Goal: Check status: Check status

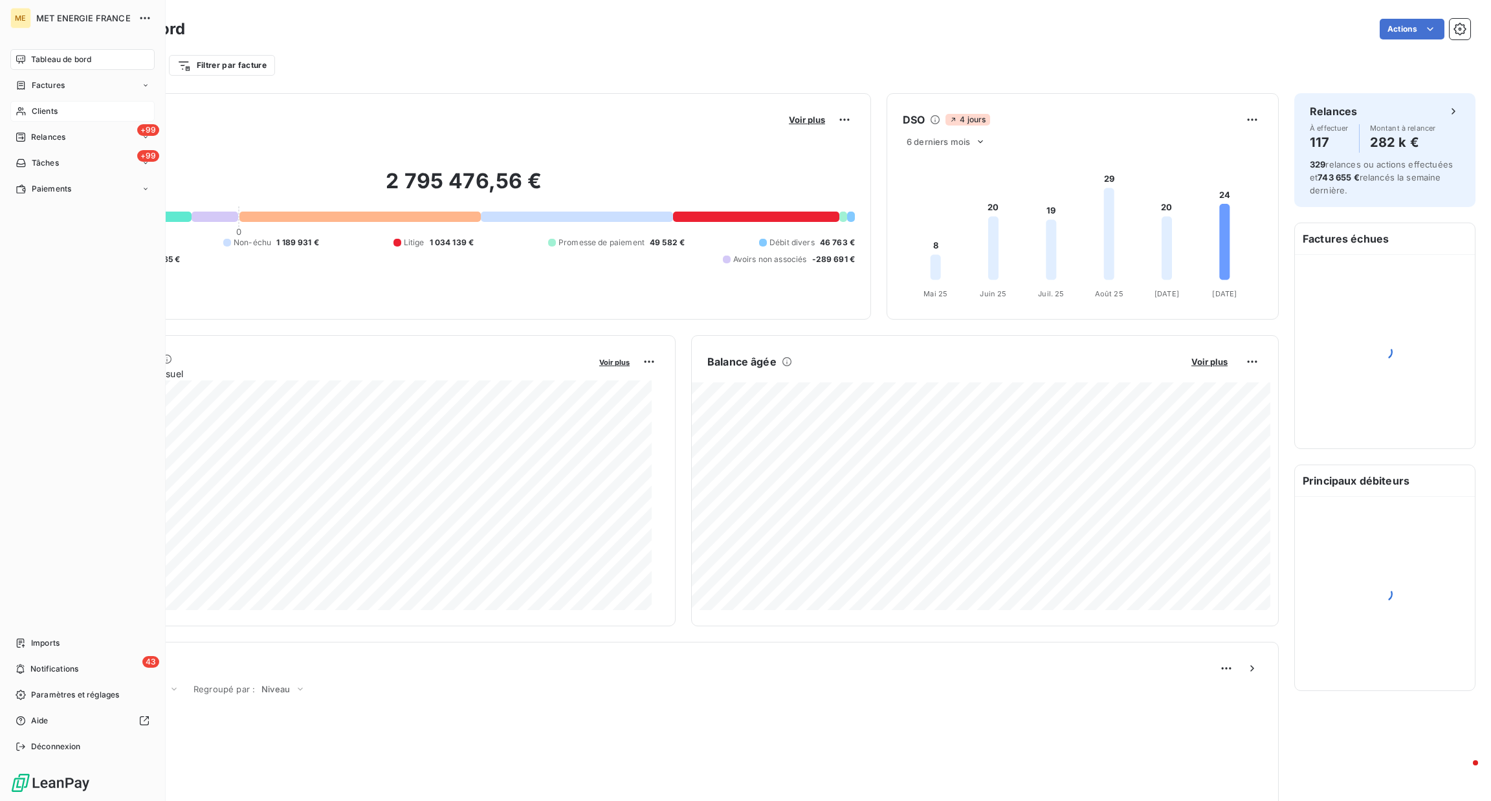
click at [24, 120] on div "Clients" at bounding box center [82, 111] width 144 height 21
click at [52, 91] on div "Factures" at bounding box center [82, 85] width 144 height 21
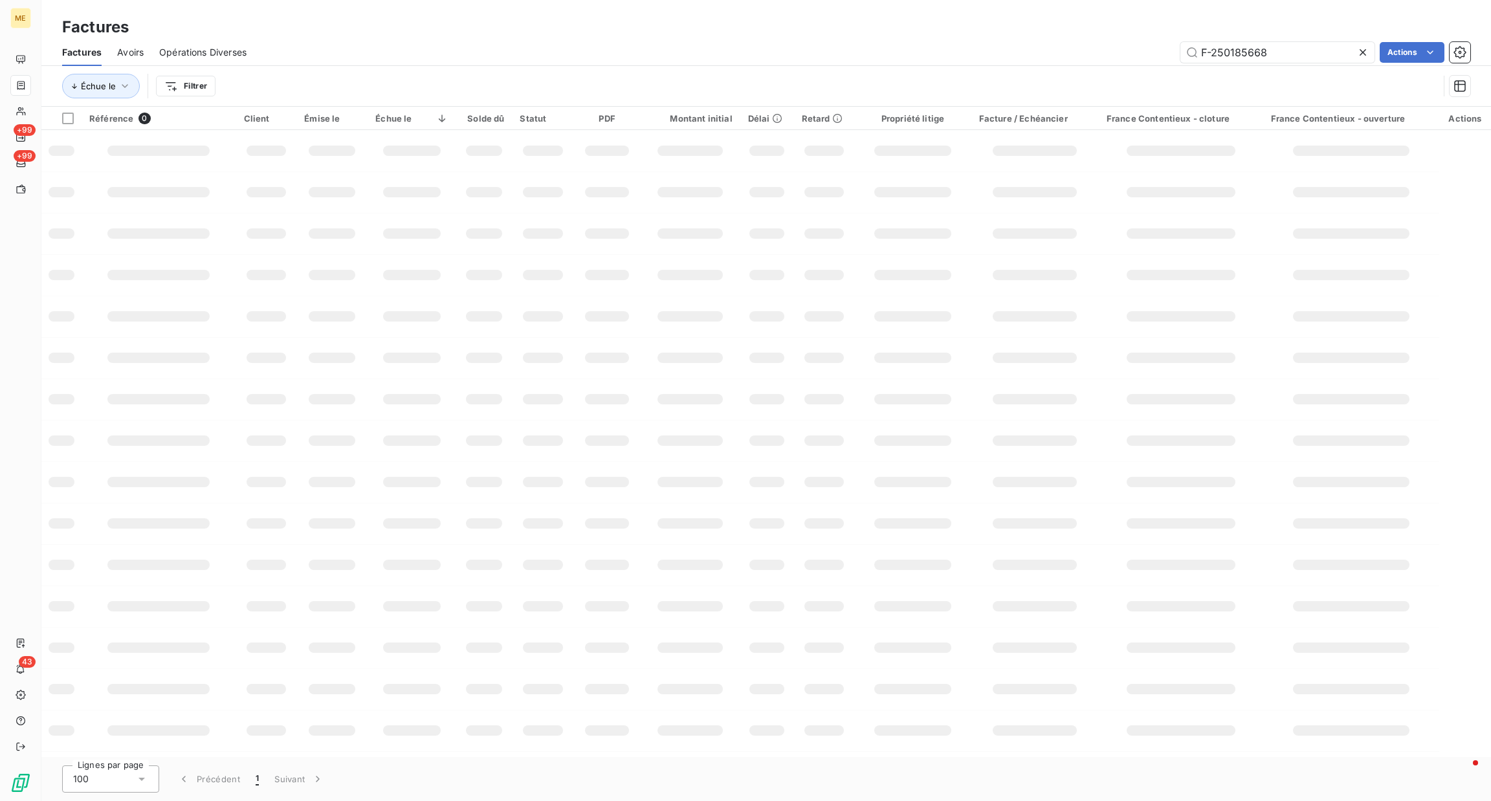
click at [1302, 67] on div "Échue le Filtrer" at bounding box center [766, 86] width 1409 height 40
click at [1357, 54] on icon at bounding box center [1363, 52] width 13 height 13
click at [1319, 46] on input "text" at bounding box center [1278, 52] width 194 height 21
paste input "F-250185668"
click at [1322, 50] on input "F-250185668" at bounding box center [1278, 52] width 194 height 21
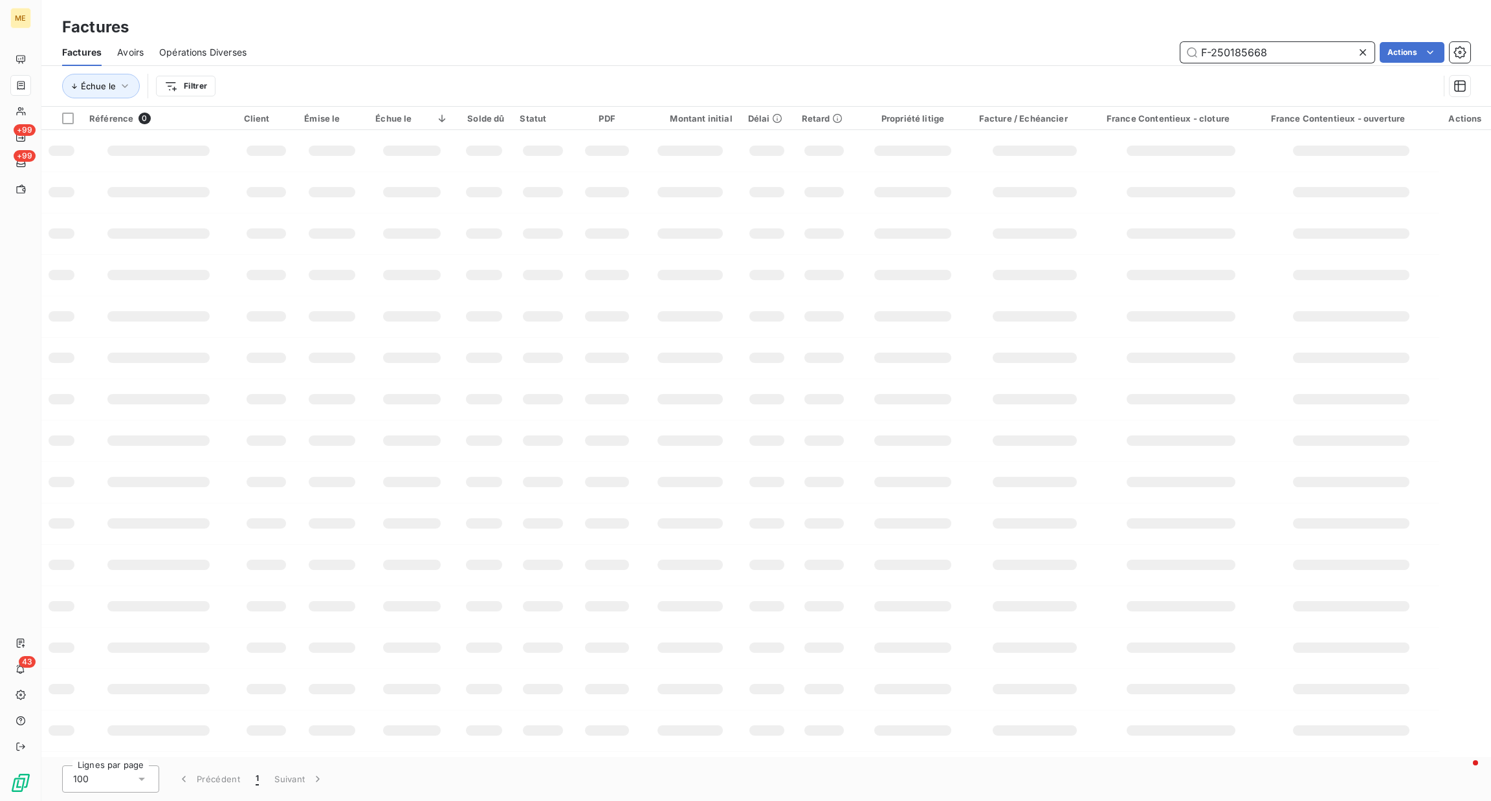
type input "F-250185668"
